Goal: Task Accomplishment & Management: Complete application form

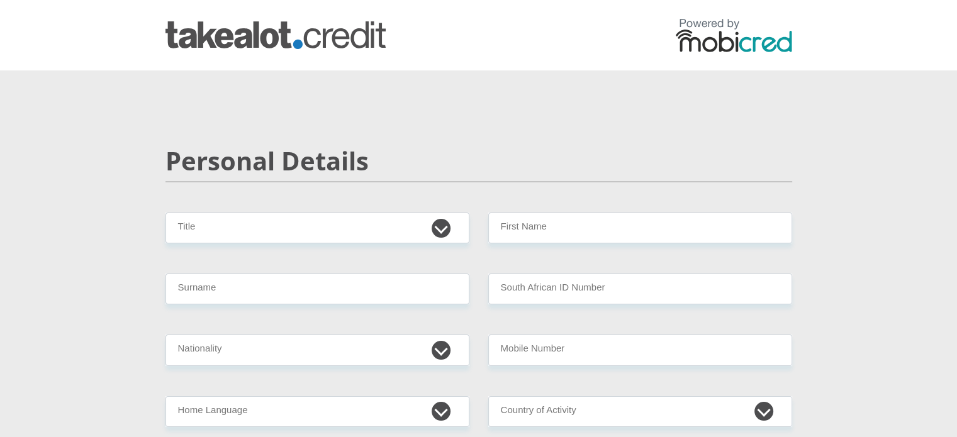
select select "Mrs"
click at [166, 213] on select "Mr Ms Mrs Dr [PERSON_NAME]" at bounding box center [318, 228] width 304 height 31
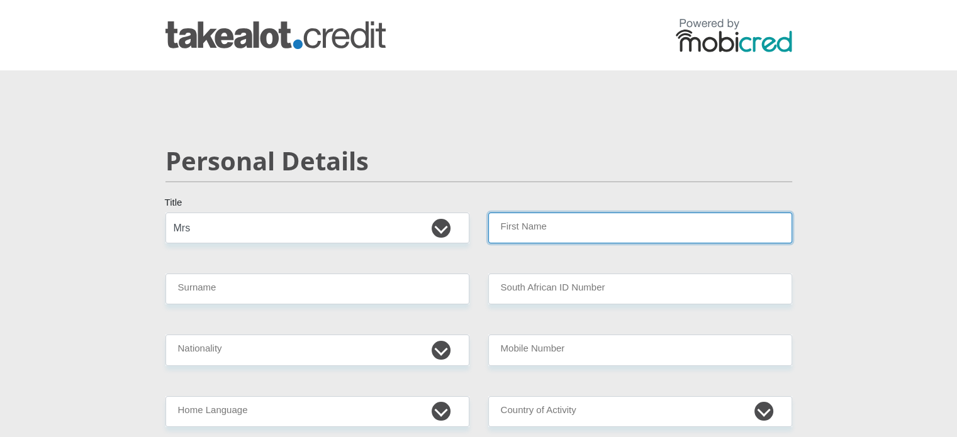
click at [529, 225] on input "First Name" at bounding box center [640, 228] width 304 height 31
type input "[PERSON_NAME]"
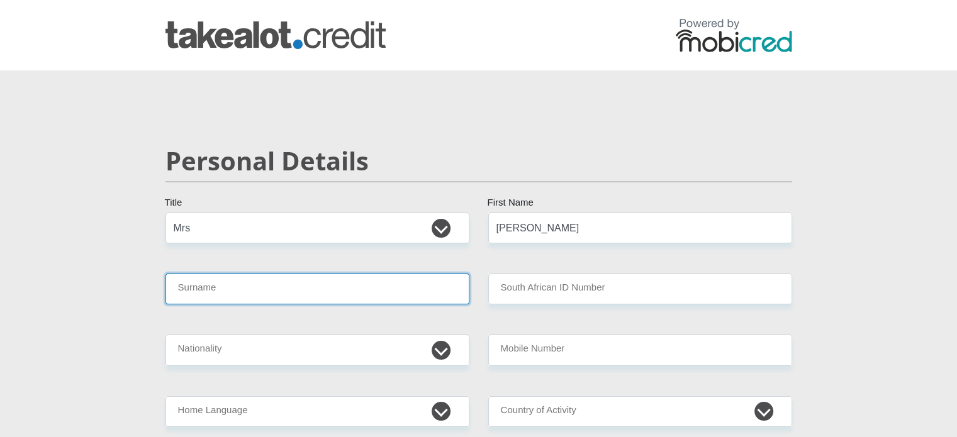
click at [347, 283] on input "Surname" at bounding box center [318, 289] width 304 height 31
type input "[PERSON_NAME]"
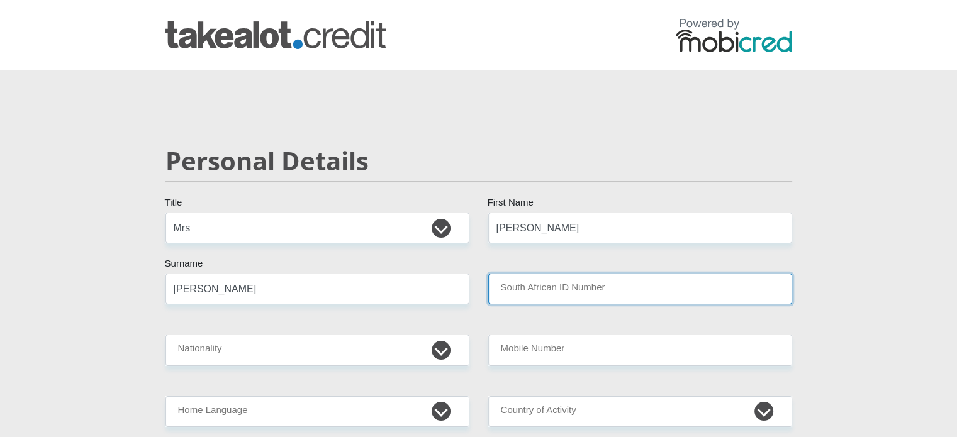
click at [516, 288] on input "South African ID Number" at bounding box center [640, 289] width 304 height 31
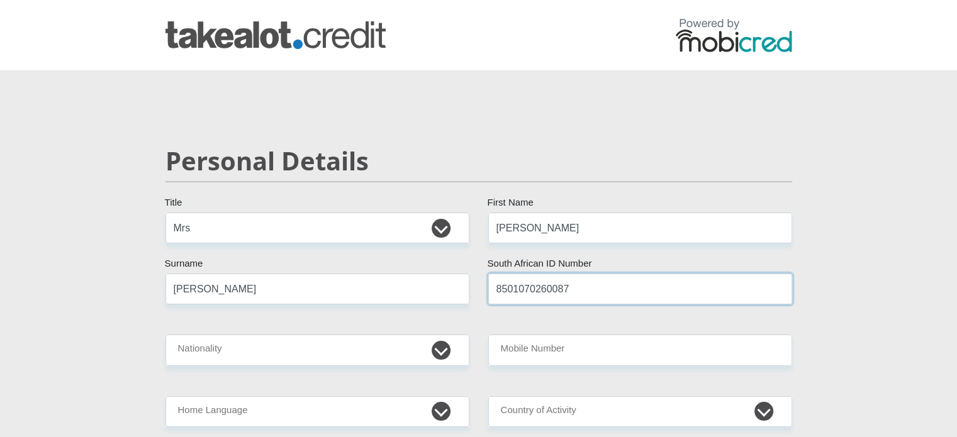
type input "8501070260087"
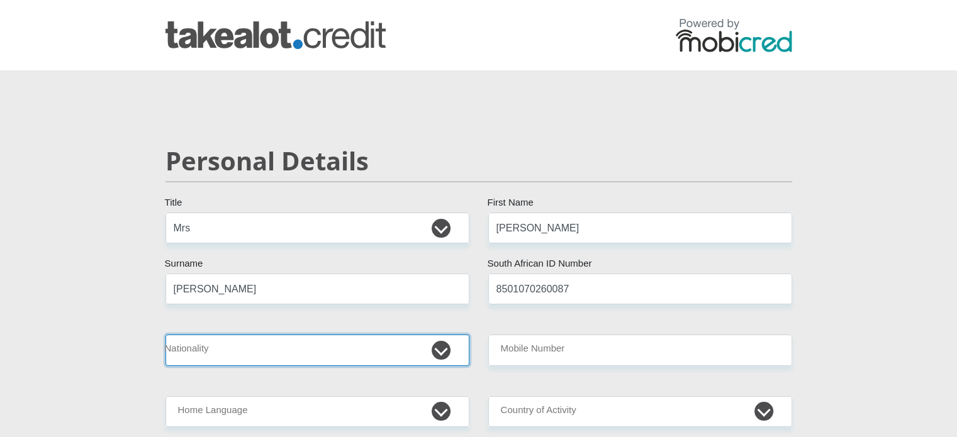
click at [393, 349] on select "[GEOGRAPHIC_DATA] [GEOGRAPHIC_DATA] [GEOGRAPHIC_DATA] [GEOGRAPHIC_DATA] [GEOGRA…" at bounding box center [318, 350] width 304 height 31
select select "ZAF"
click at [166, 335] on select "[GEOGRAPHIC_DATA] [GEOGRAPHIC_DATA] [GEOGRAPHIC_DATA] [GEOGRAPHIC_DATA] [GEOGRA…" at bounding box center [318, 350] width 304 height 31
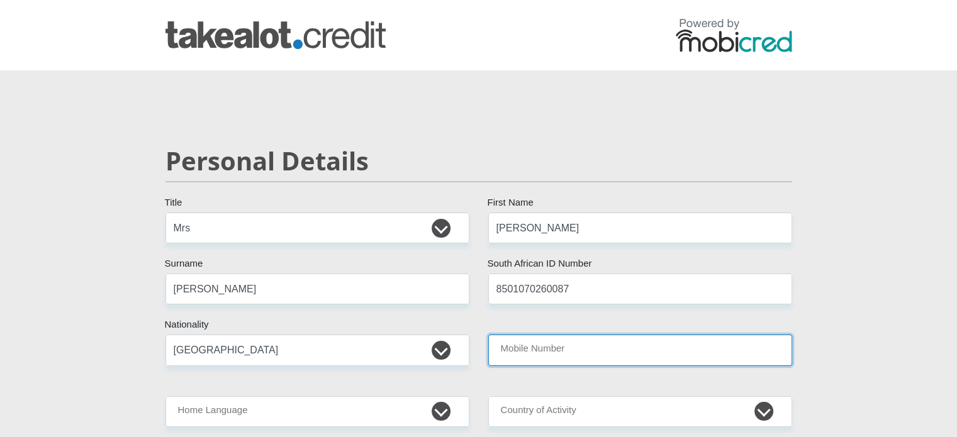
click at [590, 356] on input "Mobile Number" at bounding box center [640, 350] width 304 height 31
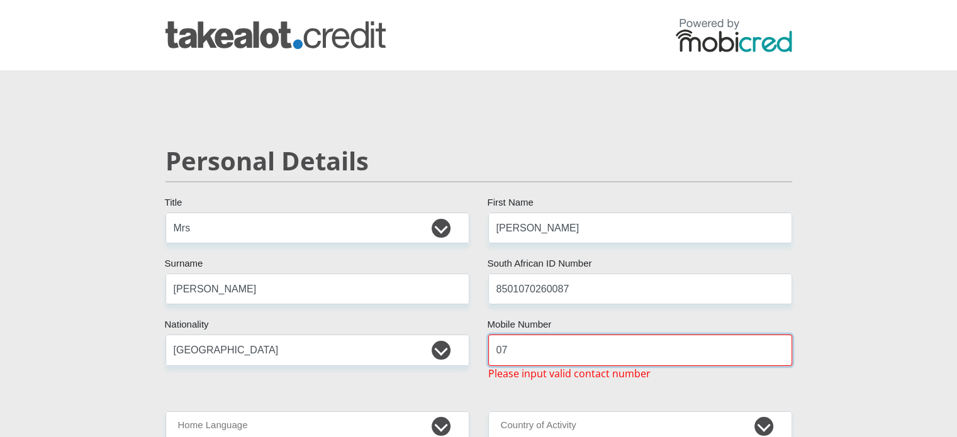
type input "0"
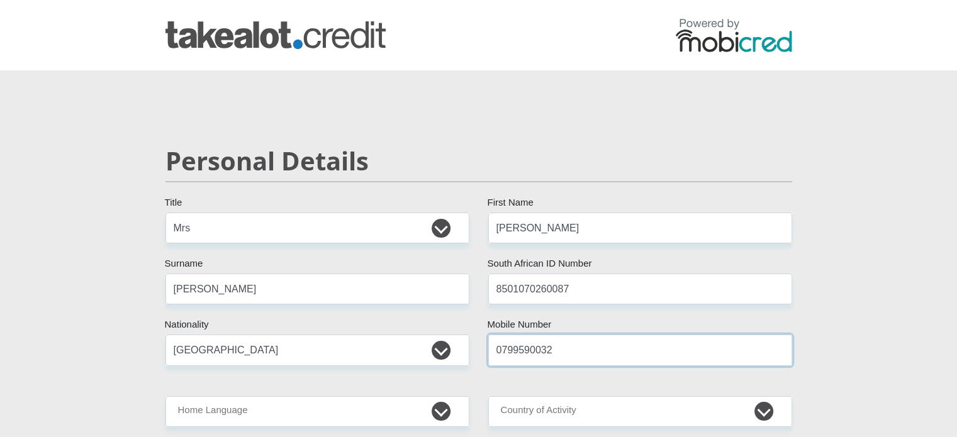
type input "0799590032"
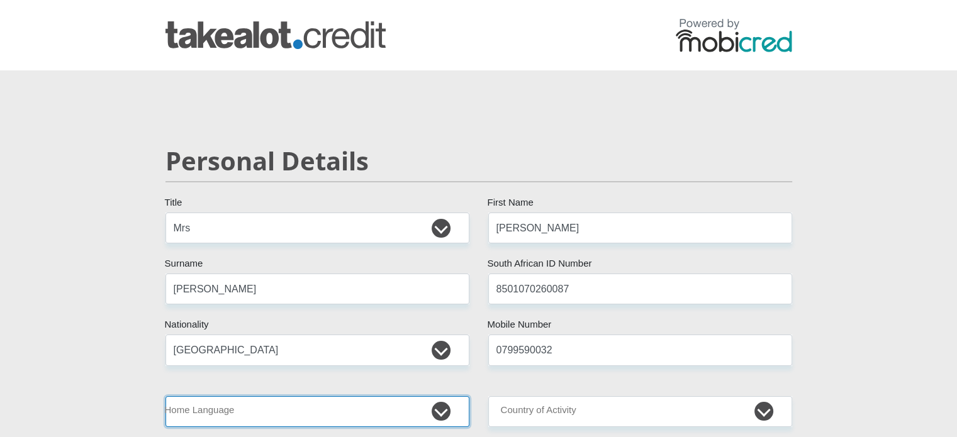
click at [393, 412] on select "Afrikaans English Sepedi South Ndebele Southern Sotho Swati Tsonga Tswana Venda…" at bounding box center [318, 411] width 304 height 31
click at [166, 396] on select "Afrikaans English Sepedi South Ndebele Southern Sotho Swati Tsonga Tswana Venda…" at bounding box center [318, 411] width 304 height 31
click at [278, 404] on select "Afrikaans English Sepedi South Ndebele Southern Sotho Swati Tsonga Tswana Venda…" at bounding box center [318, 411] width 304 height 31
select select "eng"
click at [166, 396] on select "Afrikaans English Sepedi South Ndebele Southern Sotho Swati Tsonga Tswana Venda…" at bounding box center [318, 411] width 304 height 31
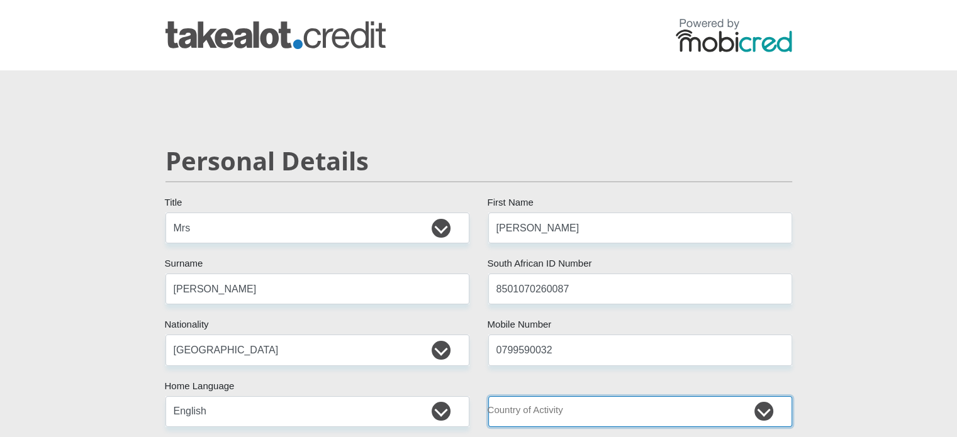
click at [559, 415] on select "[GEOGRAPHIC_DATA] [GEOGRAPHIC_DATA] [GEOGRAPHIC_DATA] [GEOGRAPHIC_DATA] [GEOGRA…" at bounding box center [640, 411] width 304 height 31
select select "ZAF"
click at [488, 396] on select "[GEOGRAPHIC_DATA] [GEOGRAPHIC_DATA] [GEOGRAPHIC_DATA] [GEOGRAPHIC_DATA] [GEOGRA…" at bounding box center [640, 411] width 304 height 31
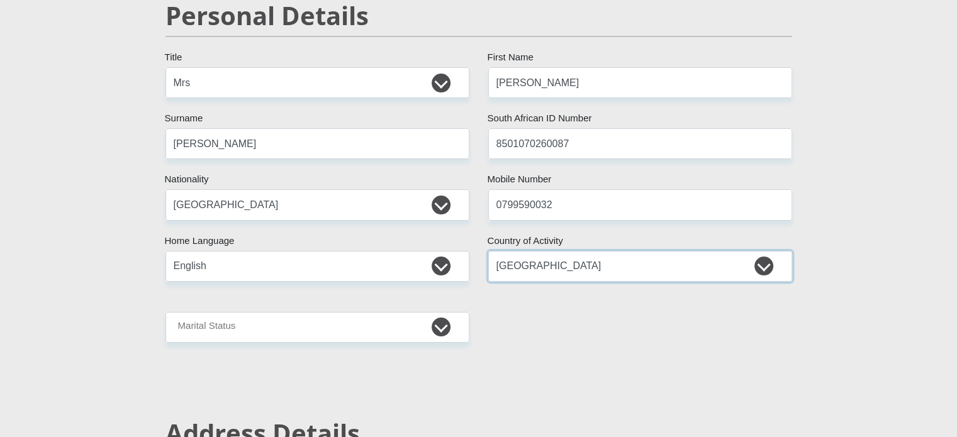
scroll to position [176, 0]
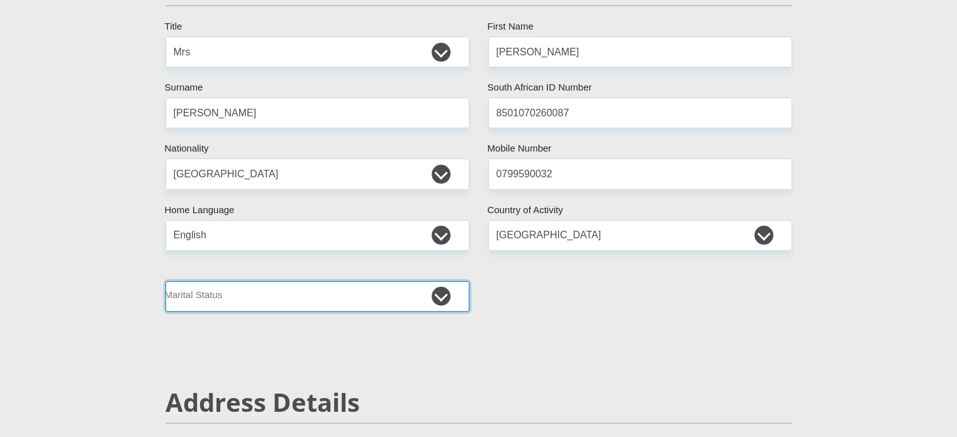
click at [395, 292] on select "Married ANC Single Divorced Widowed Married COP or Customary Law" at bounding box center [318, 296] width 304 height 31
click at [166, 281] on select "Married ANC Single Divorced Widowed Married COP or Customary Law" at bounding box center [318, 296] width 304 height 31
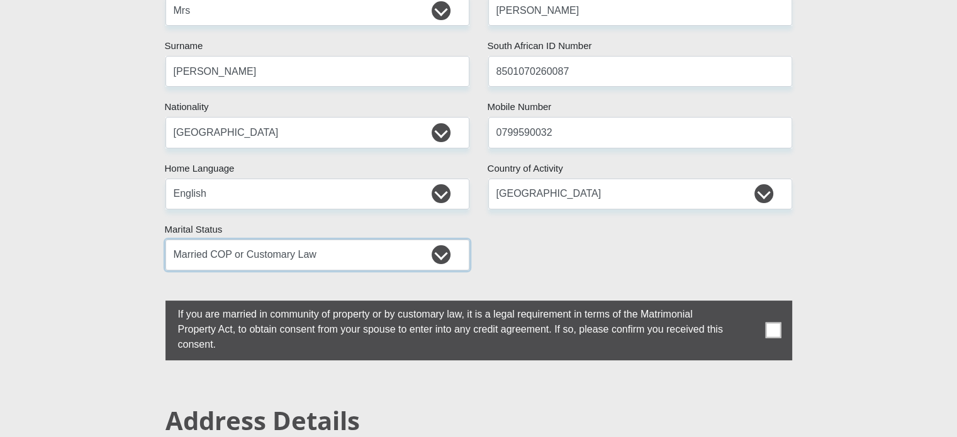
scroll to position [227, 0]
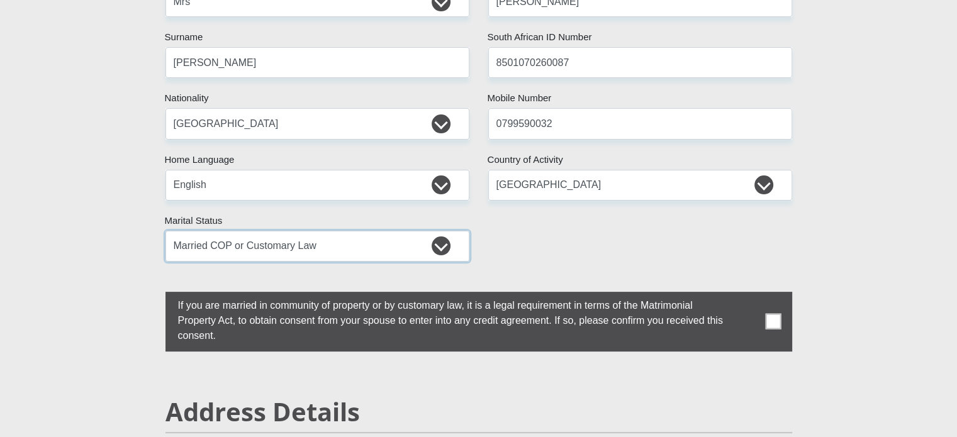
click at [442, 249] on select "Married ANC Single Divorced Widowed Married COP or Customary Law" at bounding box center [318, 246] width 304 height 31
click at [166, 231] on select "Married ANC Single Divorced Widowed Married COP or Customary Law" at bounding box center [318, 246] width 304 height 31
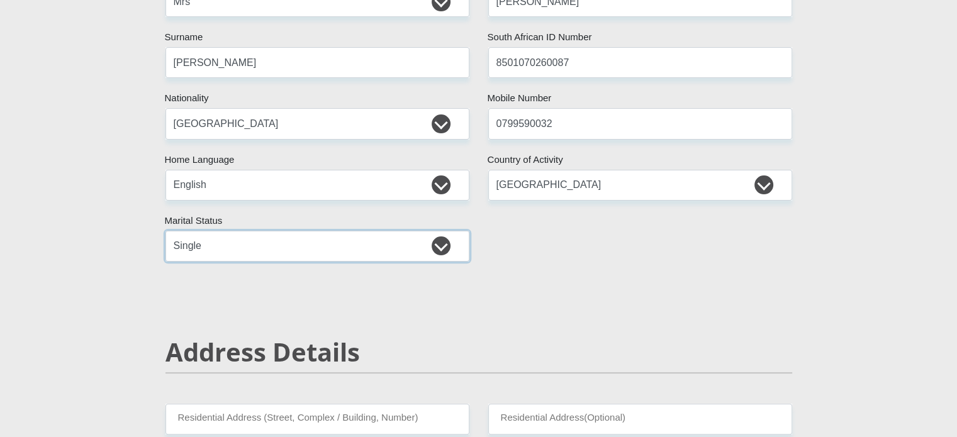
select select "1"
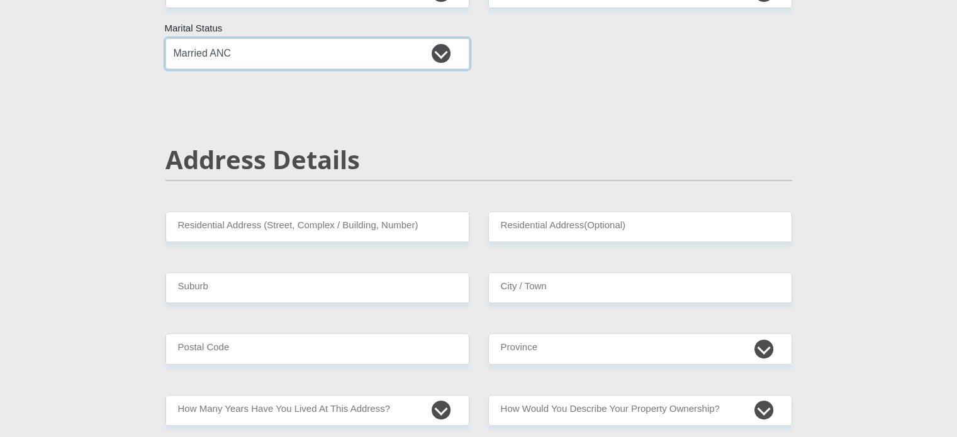
scroll to position [427, 0]
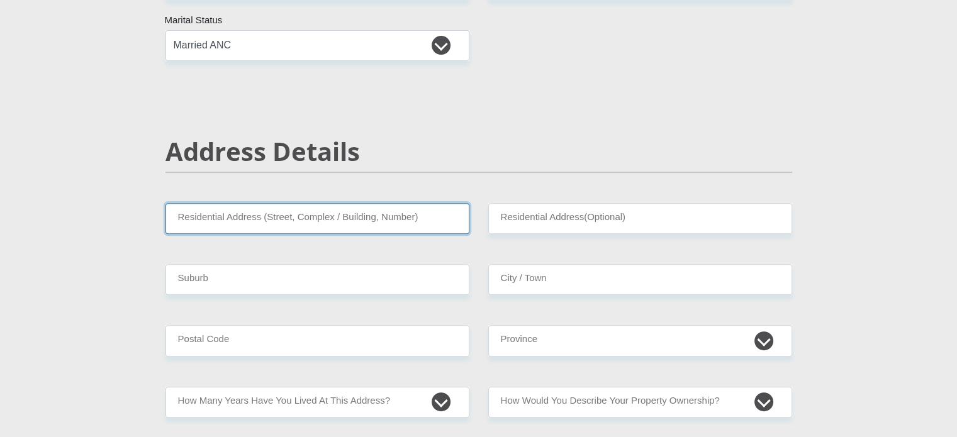
click at [378, 219] on input "Residential Address (Street, Complex / Building, Number)" at bounding box center [318, 218] width 304 height 31
type input "Silvertown Athlone"
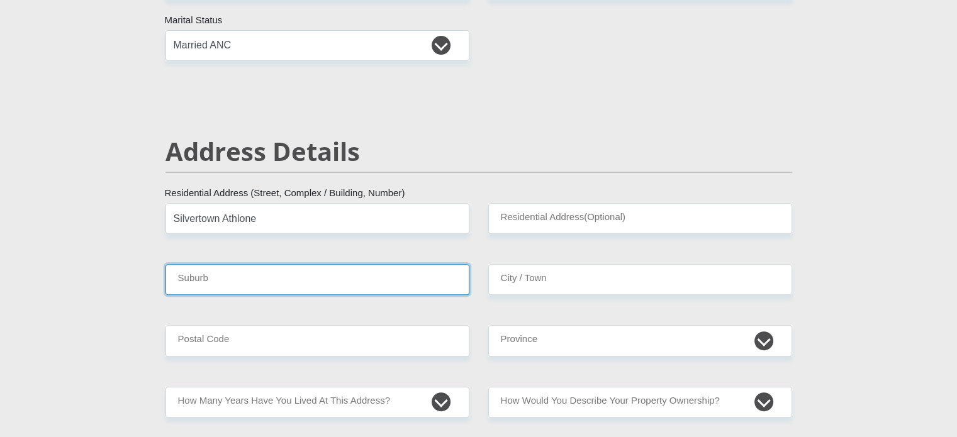
type input "[GEOGRAPHIC_DATA], [GEOGRAPHIC_DATA]"
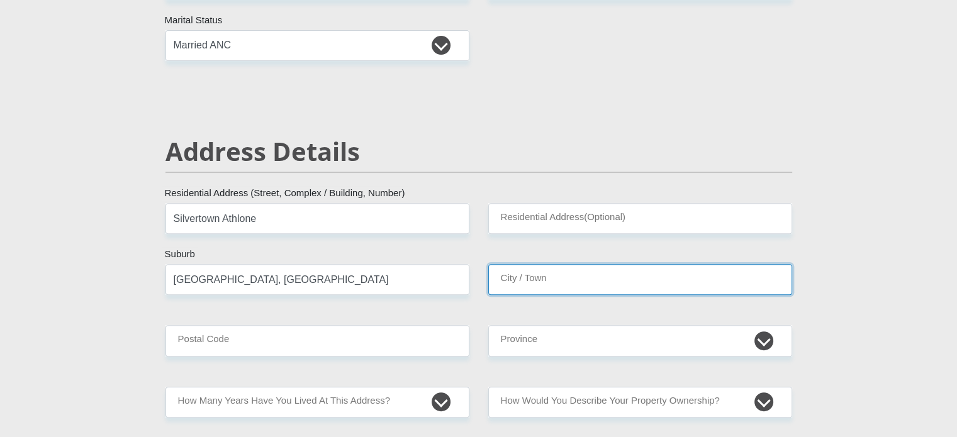
type input "[GEOGRAPHIC_DATA], [GEOGRAPHIC_DATA]"
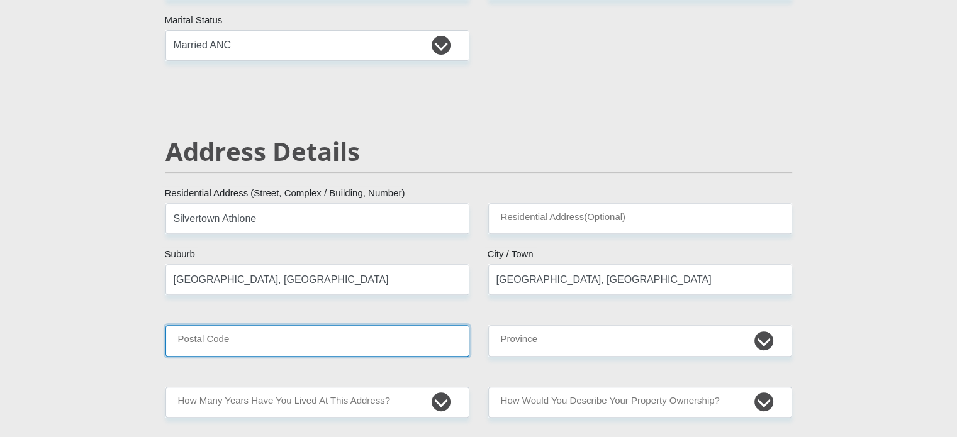
type input "7764"
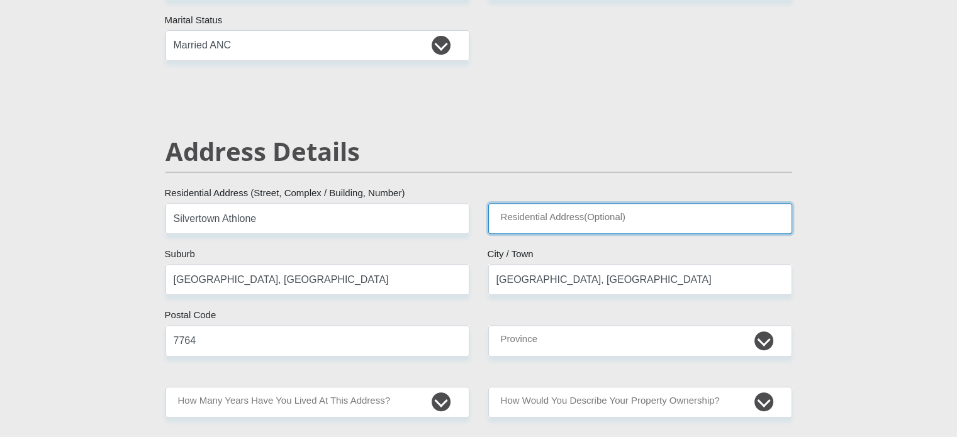
click at [587, 218] on input "Residential Address(Optional)" at bounding box center [640, 218] width 304 height 31
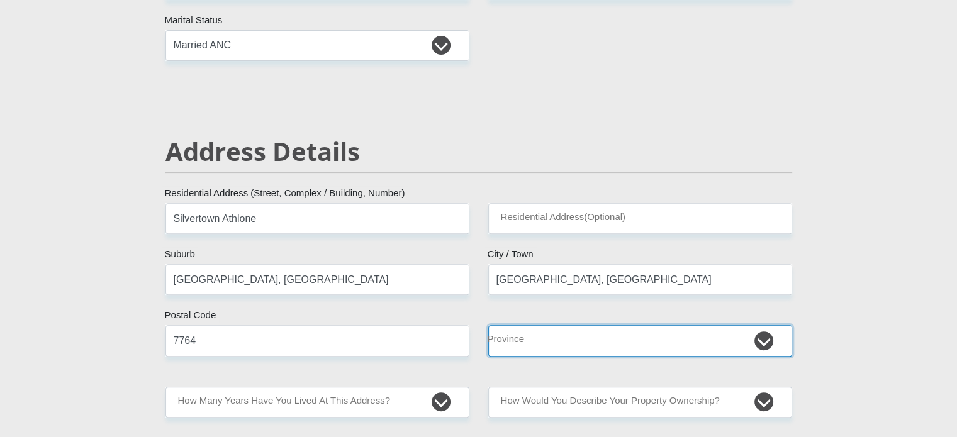
click at [682, 344] on select "Eastern Cape Free State [GEOGRAPHIC_DATA] [GEOGRAPHIC_DATA][DATE] [GEOGRAPHIC_D…" at bounding box center [640, 340] width 304 height 31
select select "Western Cape"
click at [488, 325] on select "Eastern Cape Free State [GEOGRAPHIC_DATA] [GEOGRAPHIC_DATA][DATE] [GEOGRAPHIC_D…" at bounding box center [640, 340] width 304 height 31
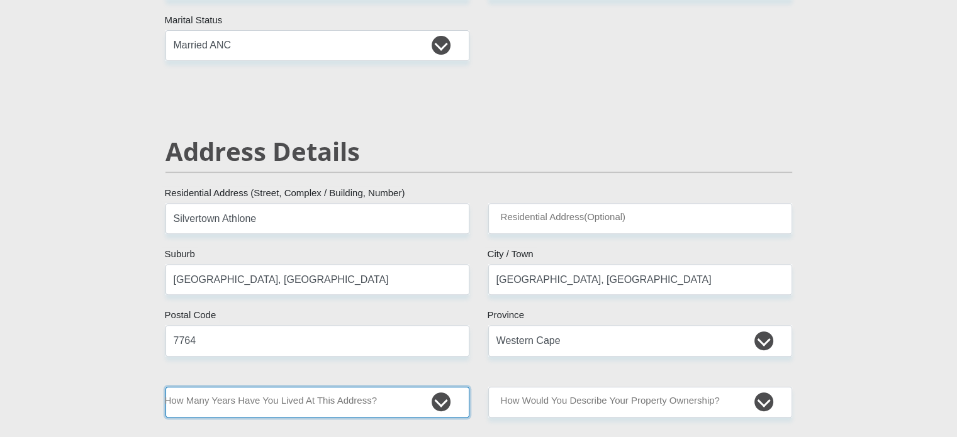
click at [408, 396] on select "less than 1 year 1-3 years 3-5 years 5+ years" at bounding box center [318, 402] width 304 height 31
select select "5"
click at [166, 387] on select "less than 1 year 1-3 years 3-5 years 5+ years" at bounding box center [318, 402] width 304 height 31
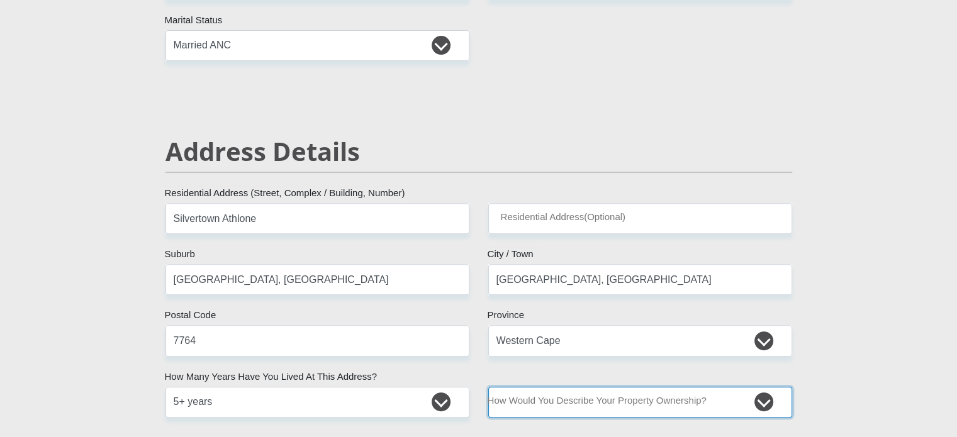
click at [576, 401] on select "Owned Rented Family Owned Company Dwelling" at bounding box center [640, 402] width 304 height 31
select select "Rented"
click at [488, 387] on select "Owned Rented Family Owned Company Dwelling" at bounding box center [640, 402] width 304 height 31
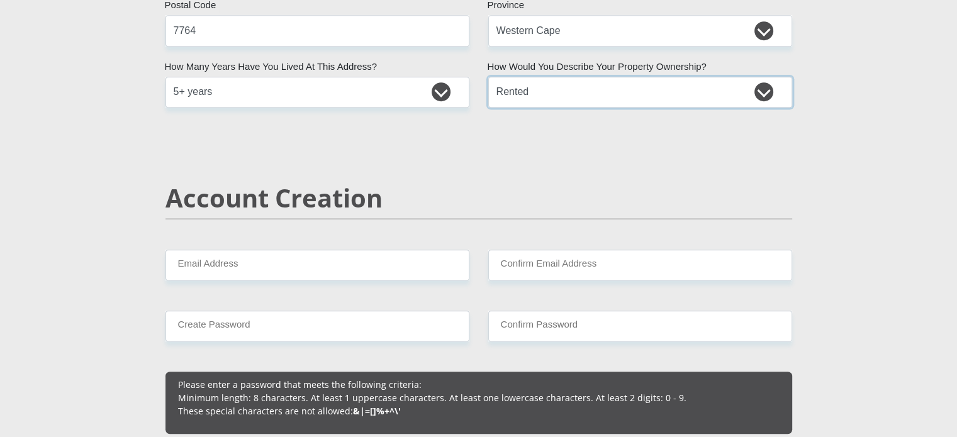
scroll to position [795, 0]
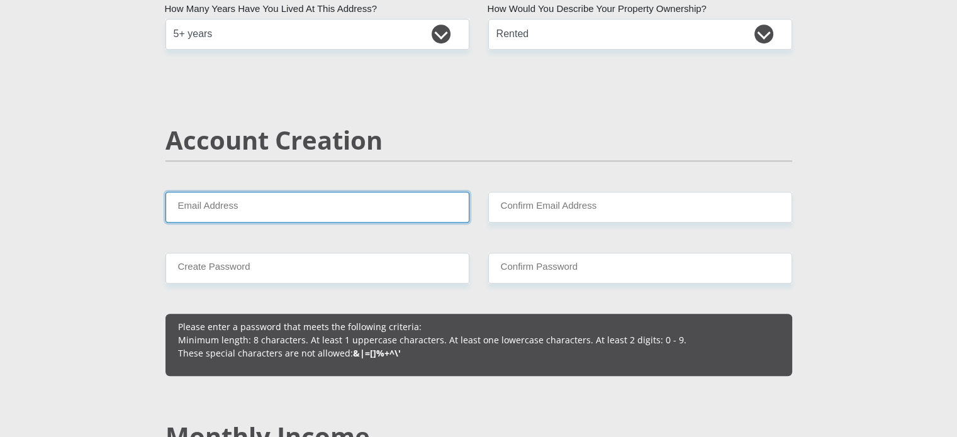
click at [409, 206] on input "Email Address" at bounding box center [318, 207] width 304 height 31
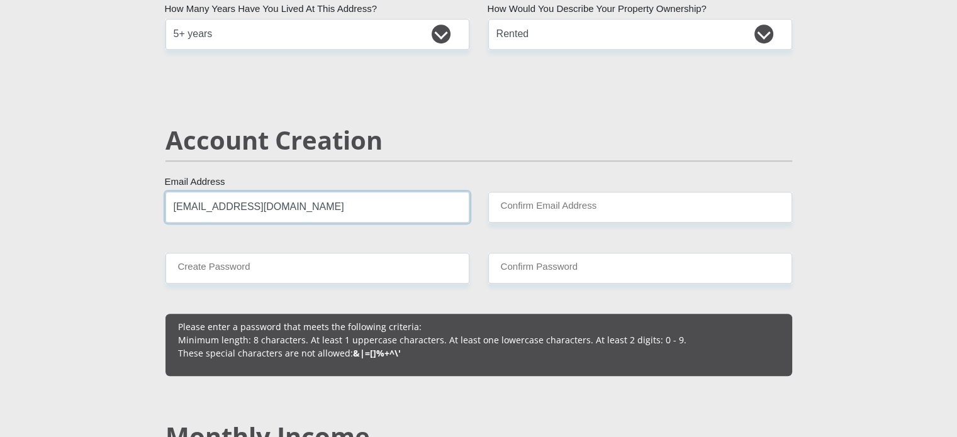
type input "[EMAIL_ADDRESS][DOMAIN_NAME]"
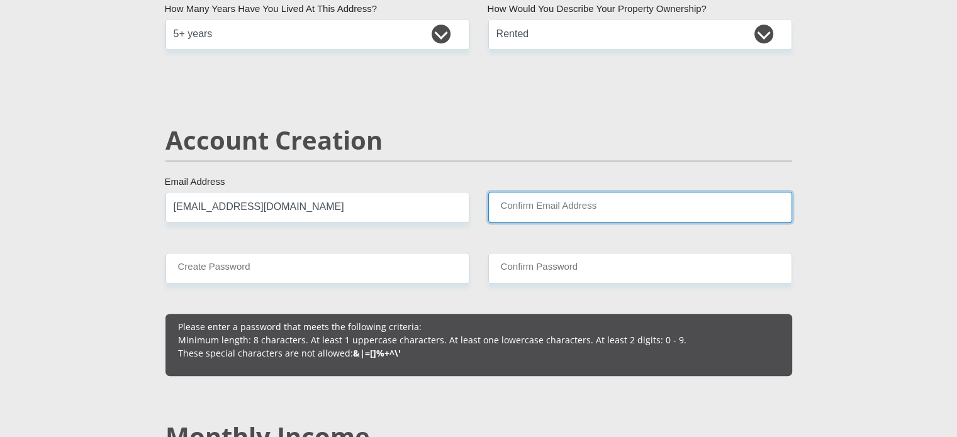
click at [597, 206] on input "Confirm Email Address" at bounding box center [640, 207] width 304 height 31
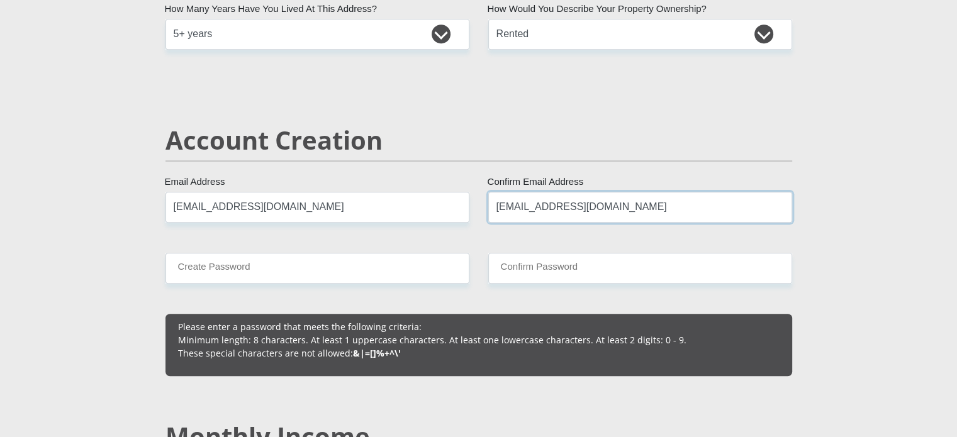
type input "[EMAIL_ADDRESS][DOMAIN_NAME]"
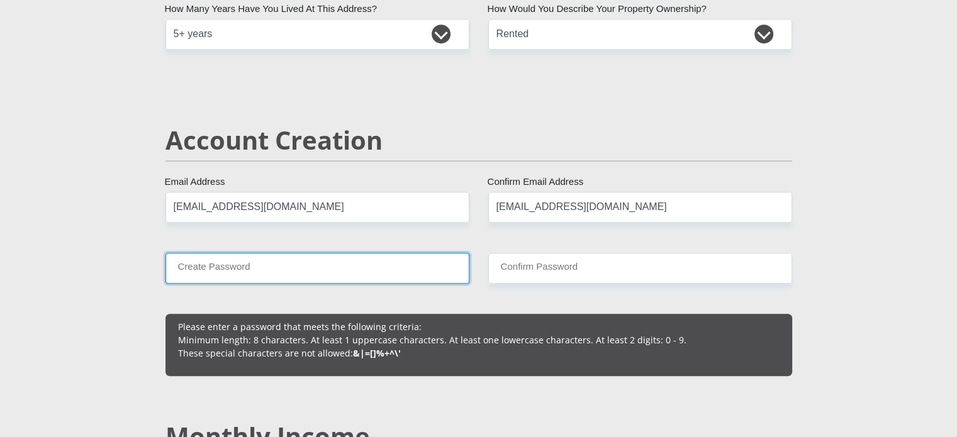
click at [271, 276] on input "Create Password" at bounding box center [318, 268] width 304 height 31
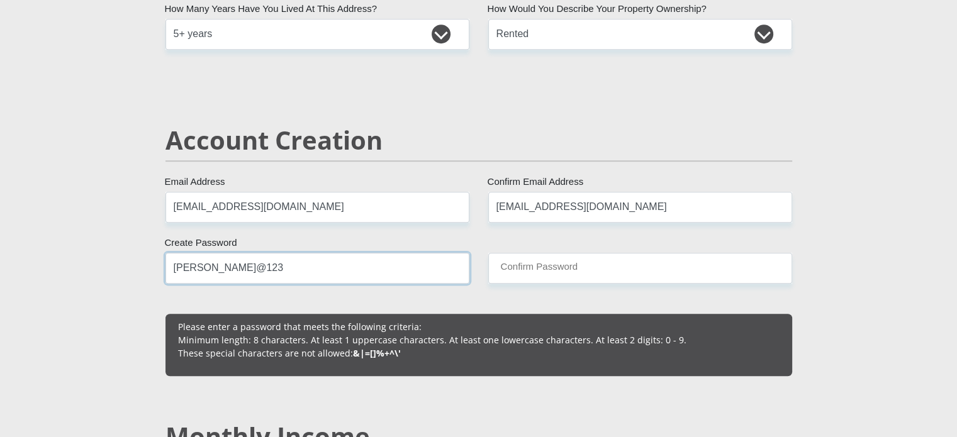
type input "[PERSON_NAME]@123"
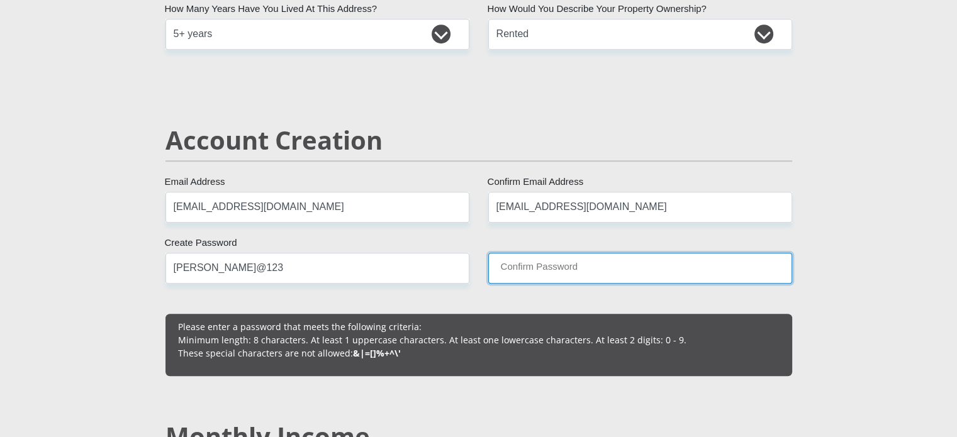
click at [502, 261] on input "Confirm Password" at bounding box center [640, 268] width 304 height 31
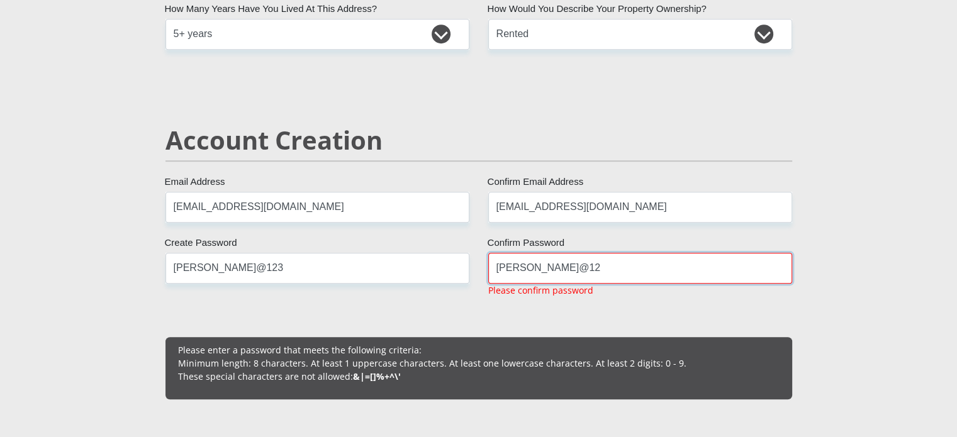
type input "[PERSON_NAME]@123"
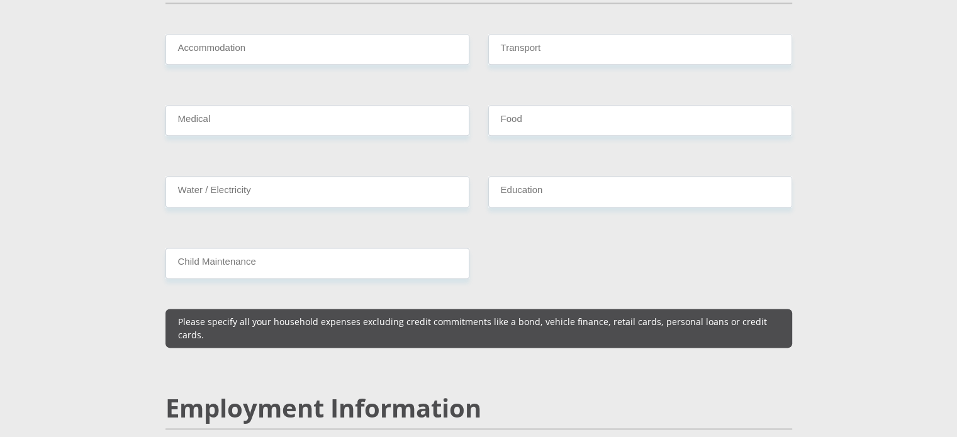
scroll to position [35, 0]
